Goal: Information Seeking & Learning: Learn about a topic

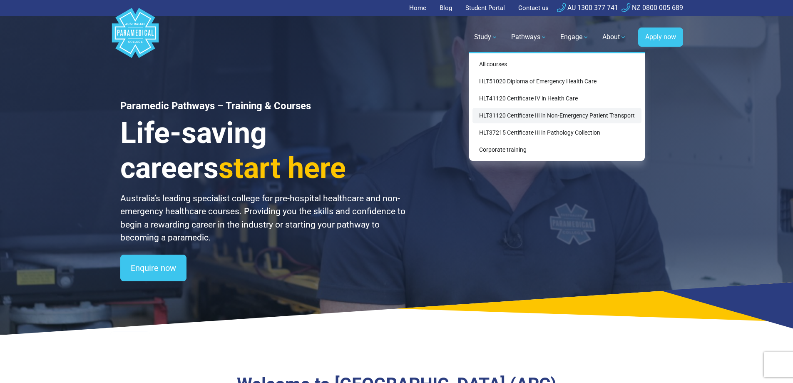
click at [533, 116] on link "HLT31120 Certificate III in Non-Emergency Patient Transport" at bounding box center [557, 115] width 169 height 15
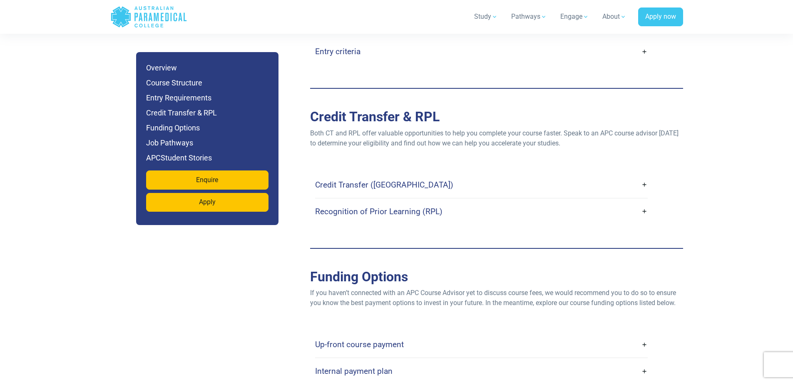
scroll to position [2248, 0]
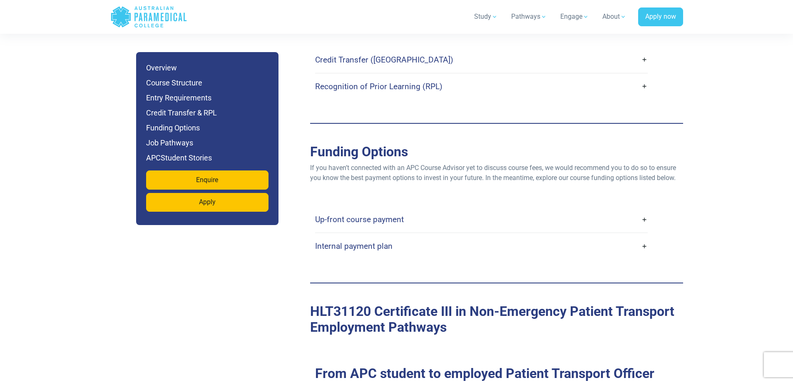
click at [642, 209] on link "Up-front course payment" at bounding box center [481, 219] width 333 height 20
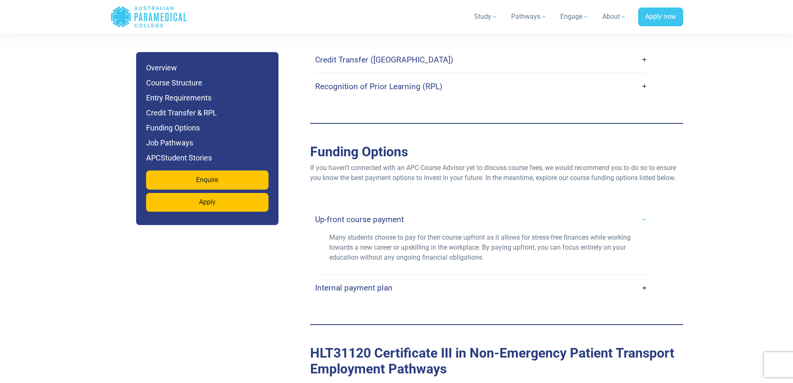
click at [647, 278] on link "Internal payment plan" at bounding box center [481, 288] width 333 height 20
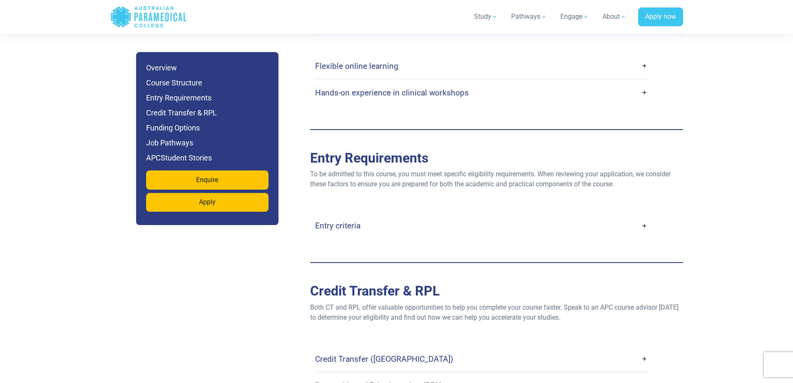
scroll to position [1991, 0]
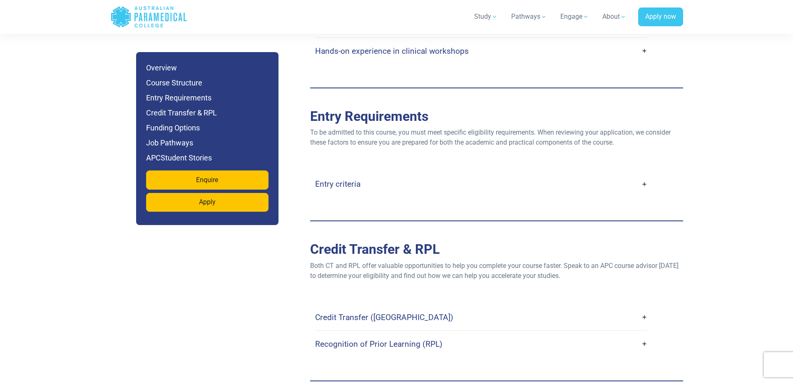
click at [644, 174] on link "Entry criteria" at bounding box center [481, 184] width 333 height 20
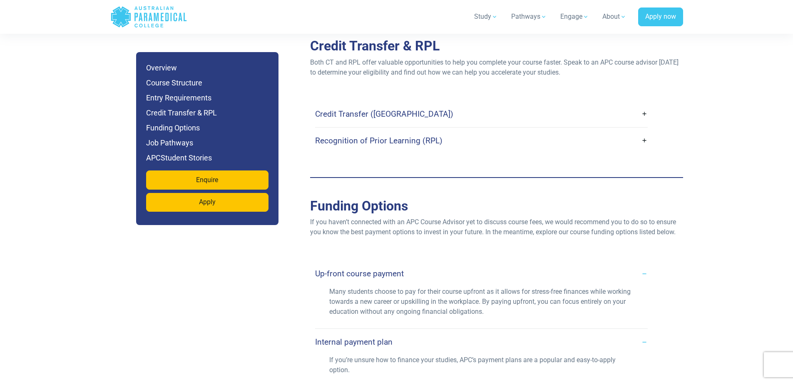
scroll to position [2490, 0]
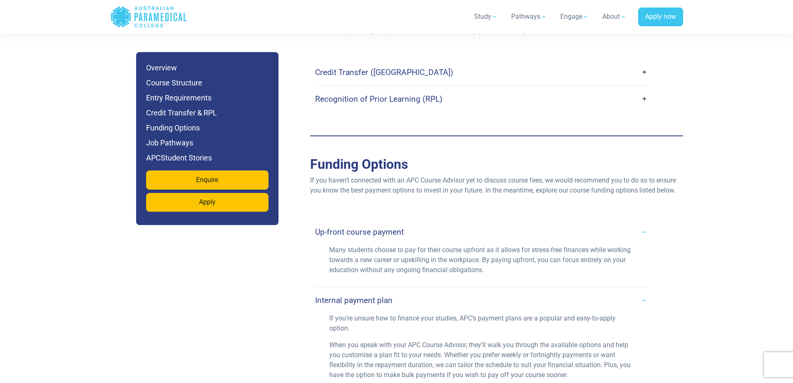
click at [366, 227] on h4 "Up-front course payment" at bounding box center [359, 232] width 89 height 10
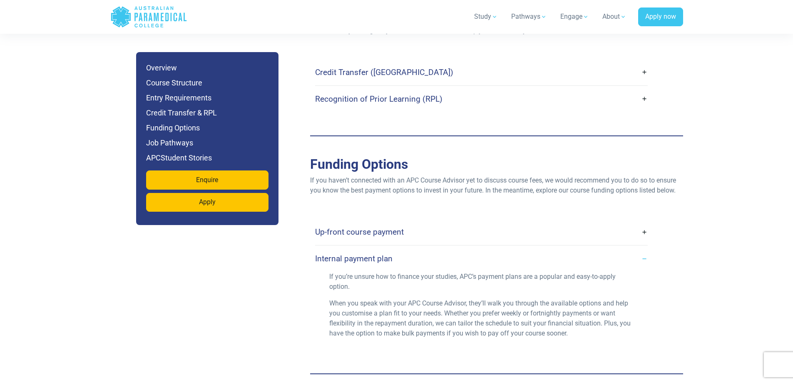
click at [366, 227] on h4 "Up-front course payment" at bounding box center [359, 232] width 89 height 10
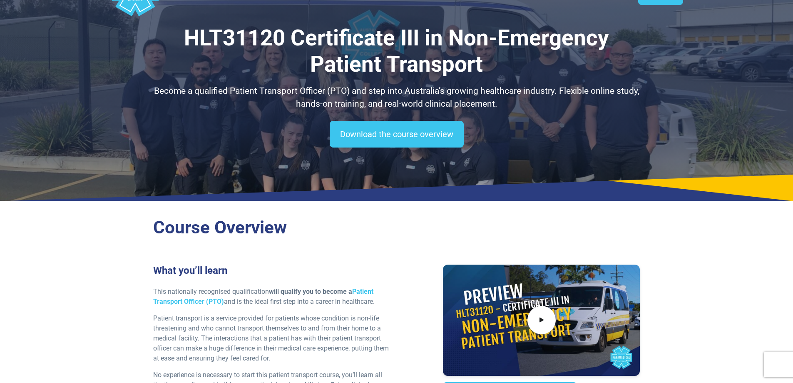
scroll to position [0, 0]
